Goal: Information Seeking & Learning: Learn about a topic

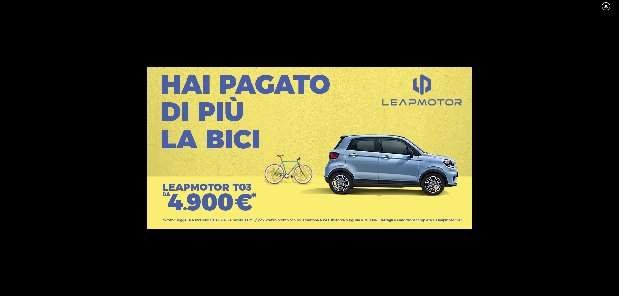
click at [608, 5] on link at bounding box center [609, 7] width 16 height 10
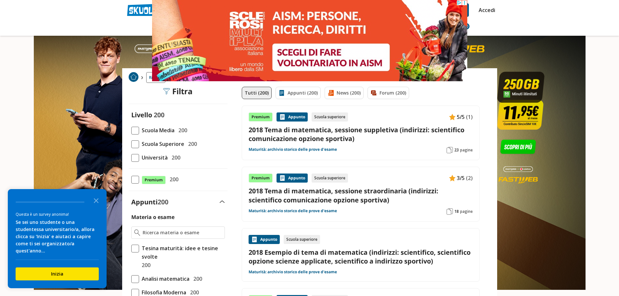
click at [137, 144] on span at bounding box center [135, 144] width 8 height 8
click at [131, 144] on input "Scuola Superiore 200" at bounding box center [131, 144] width 0 height 0
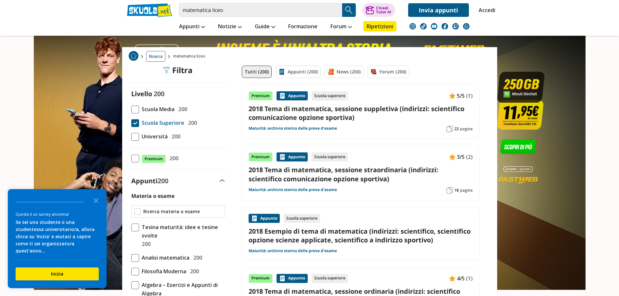
scroll to position [65, 0]
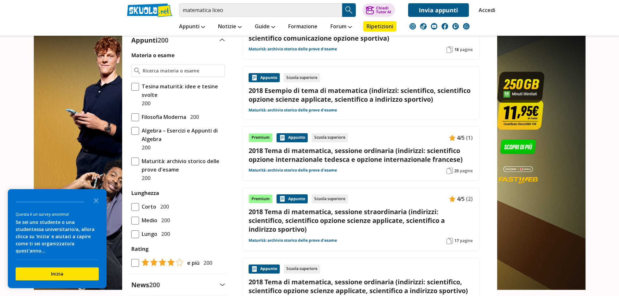
scroll to position [130, 0]
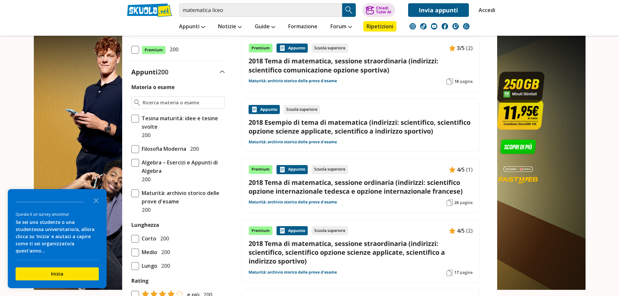
click at [137, 165] on span at bounding box center [135, 163] width 8 height 8
click at [131, 171] on input "Algebra – Esercizi e Appunti di Algebra 200" at bounding box center [131, 171] width 0 height 0
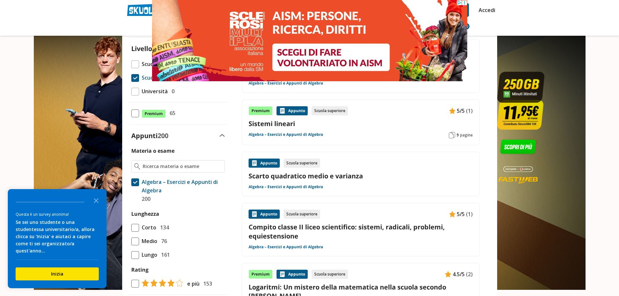
scroll to position [97, 0]
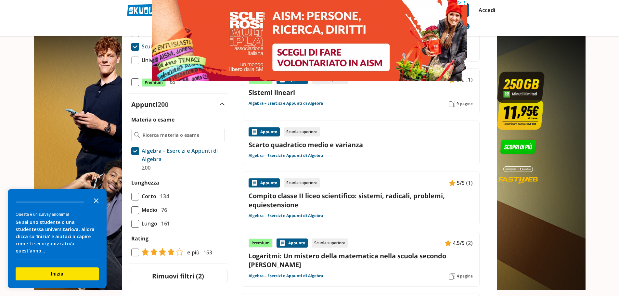
click at [96, 203] on polygon "Close the survey" at bounding box center [96, 200] width 5 height 5
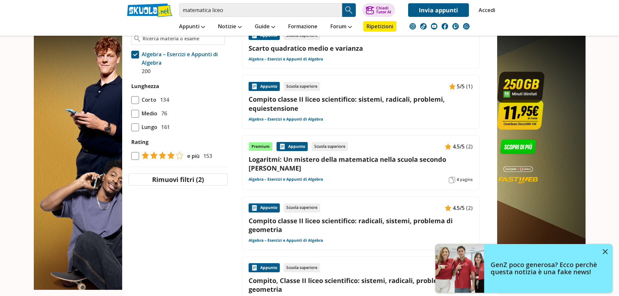
scroll to position [260, 0]
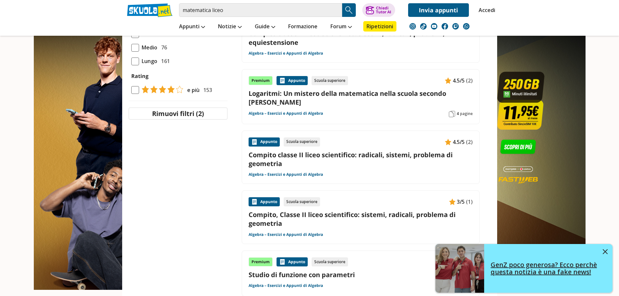
click at [606, 252] on img at bounding box center [605, 251] width 5 height 5
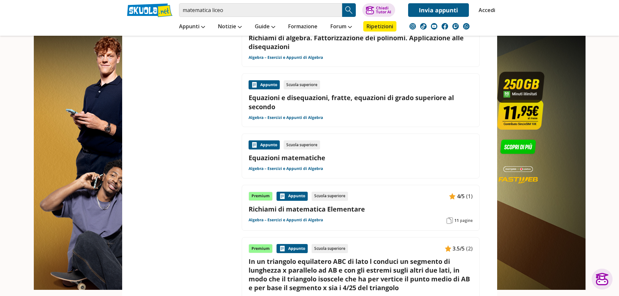
scroll to position [812, 0]
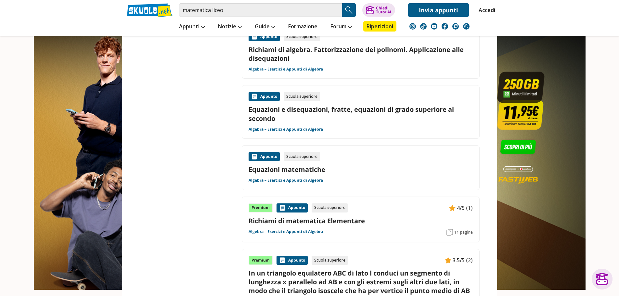
click at [300, 169] on link "Equazioni matematiche" at bounding box center [361, 169] width 224 height 9
